Goal: Transaction & Acquisition: Purchase product/service

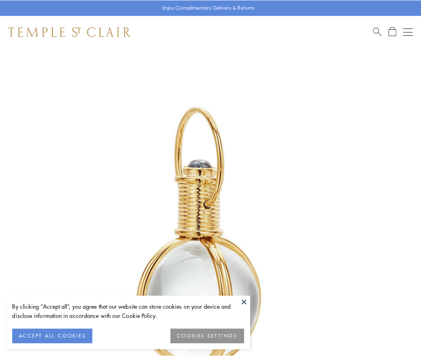
scroll to position [209, 0]
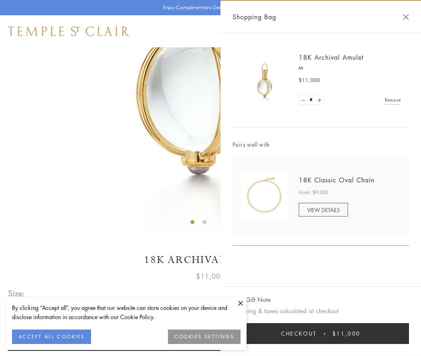
click at [321, 333] on button "Checkout $11,000" at bounding box center [320, 333] width 176 height 21
